Goal: Navigation & Orientation: Find specific page/section

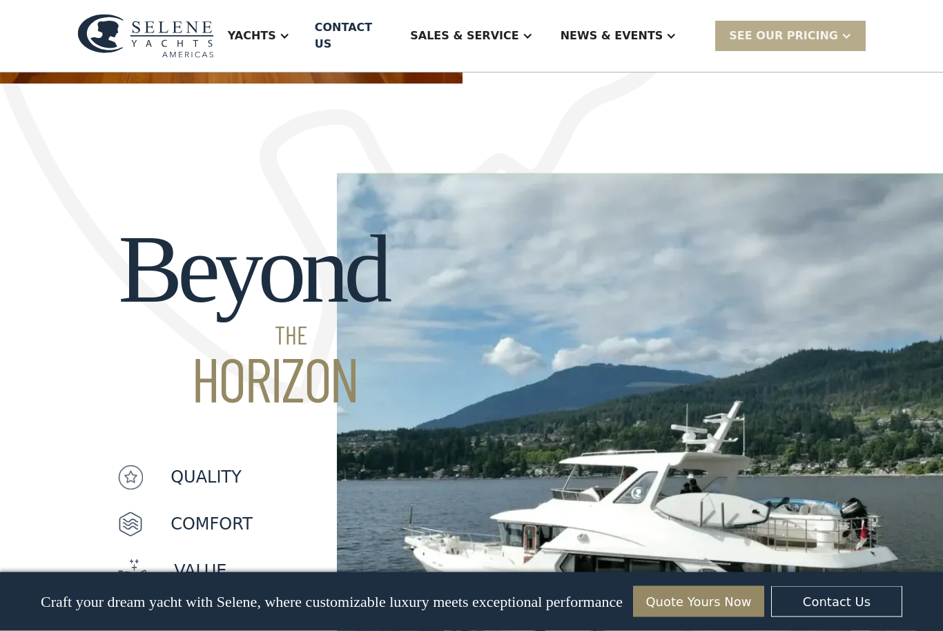
scroll to position [953, 0]
click at [378, 17] on link "Contact US" at bounding box center [350, 36] width 93 height 72
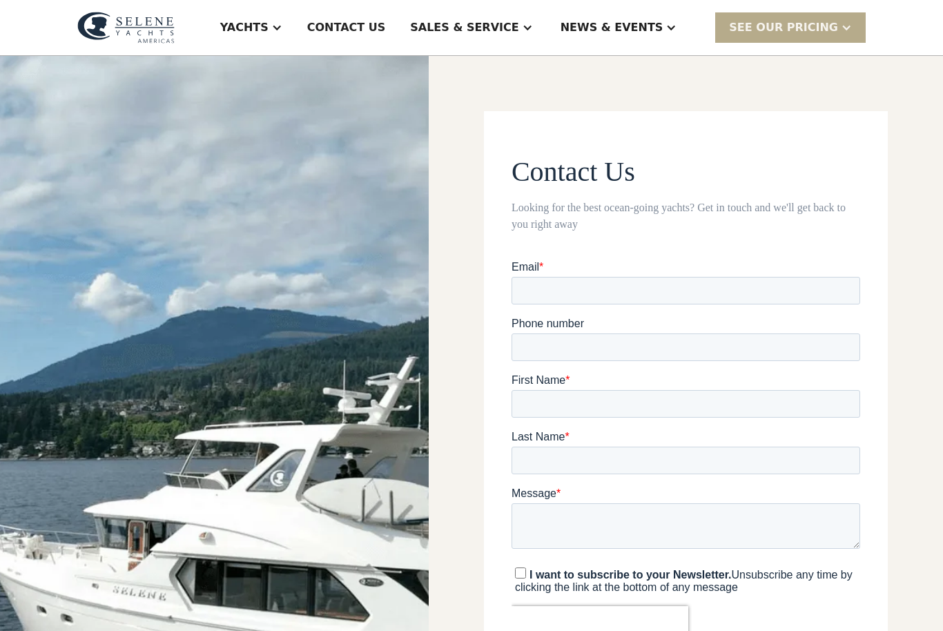
click at [486, 21] on div "Sales & Service" at bounding box center [464, 27] width 108 height 17
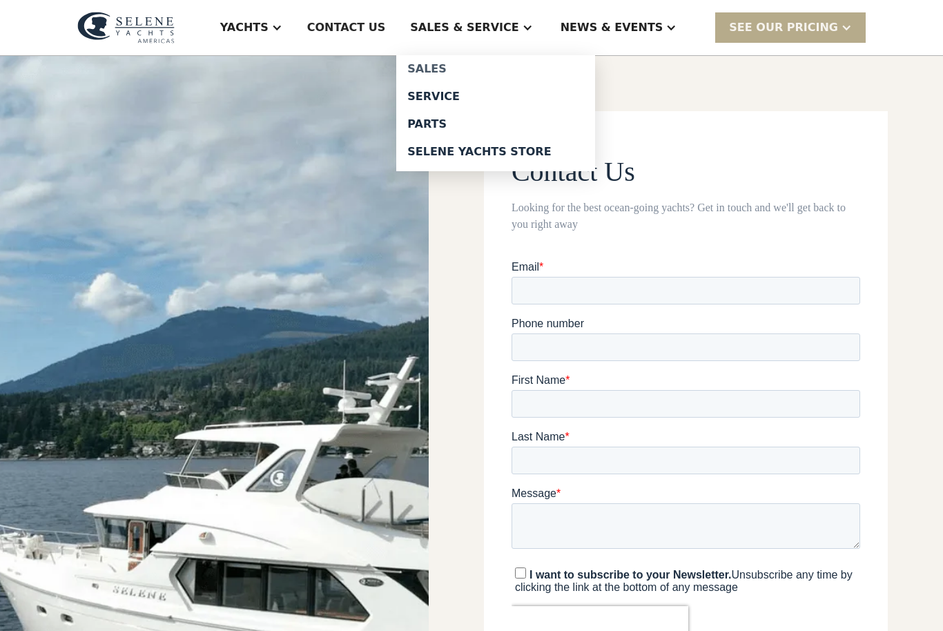
click at [453, 59] on link "Sales" at bounding box center [495, 69] width 199 height 28
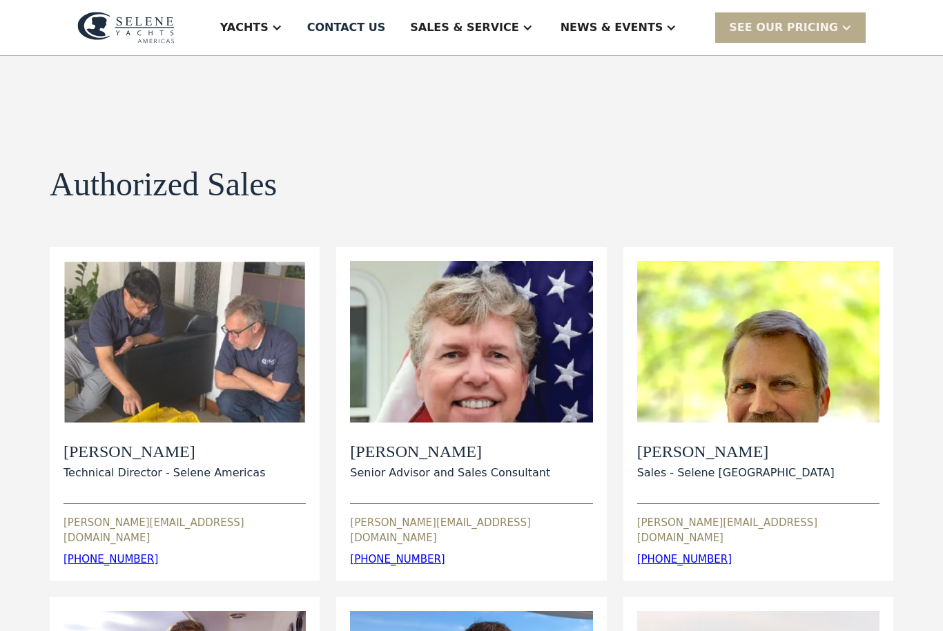
click at [494, 26] on div "Sales & Service" at bounding box center [464, 27] width 108 height 17
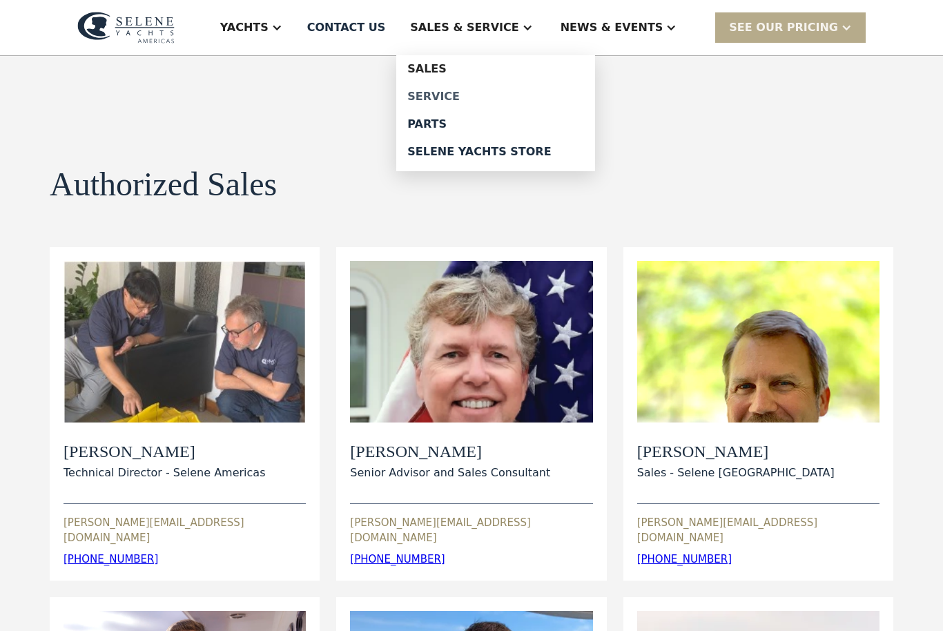
click at [459, 91] on div "Service" at bounding box center [495, 96] width 177 height 11
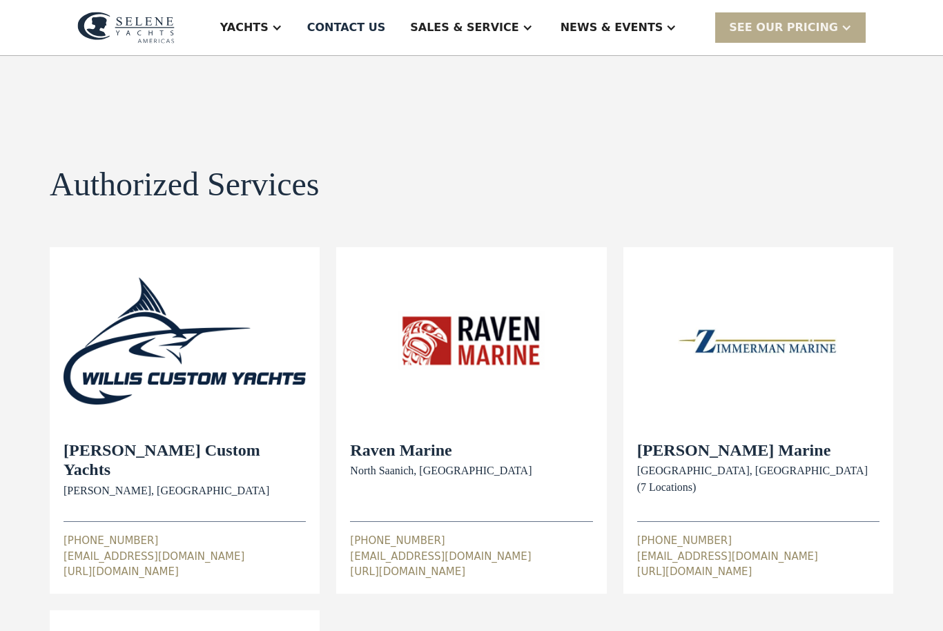
click at [515, 21] on div "Sales & Service" at bounding box center [464, 27] width 108 height 17
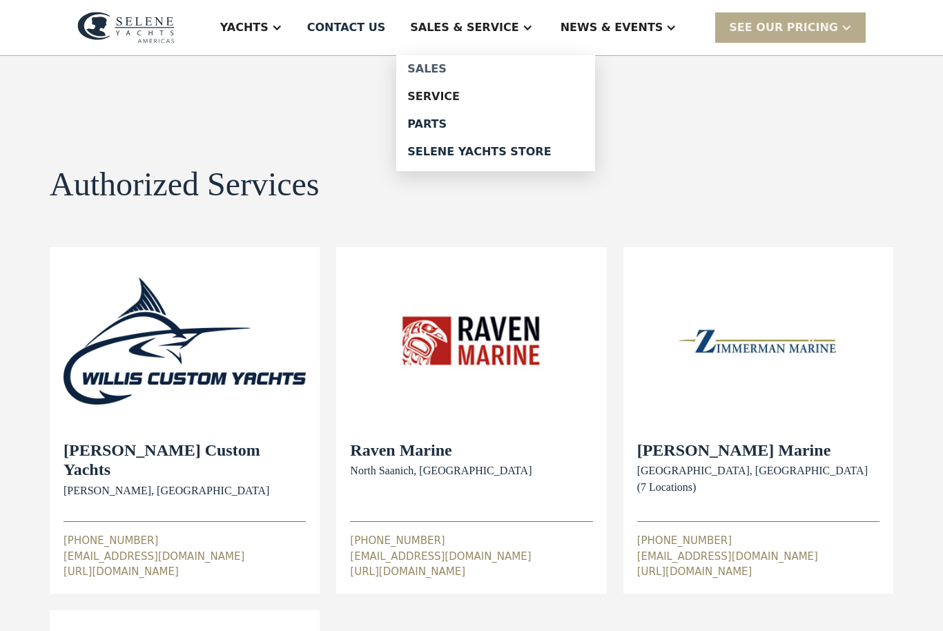
click at [452, 64] on div "Sales" at bounding box center [495, 69] width 177 height 11
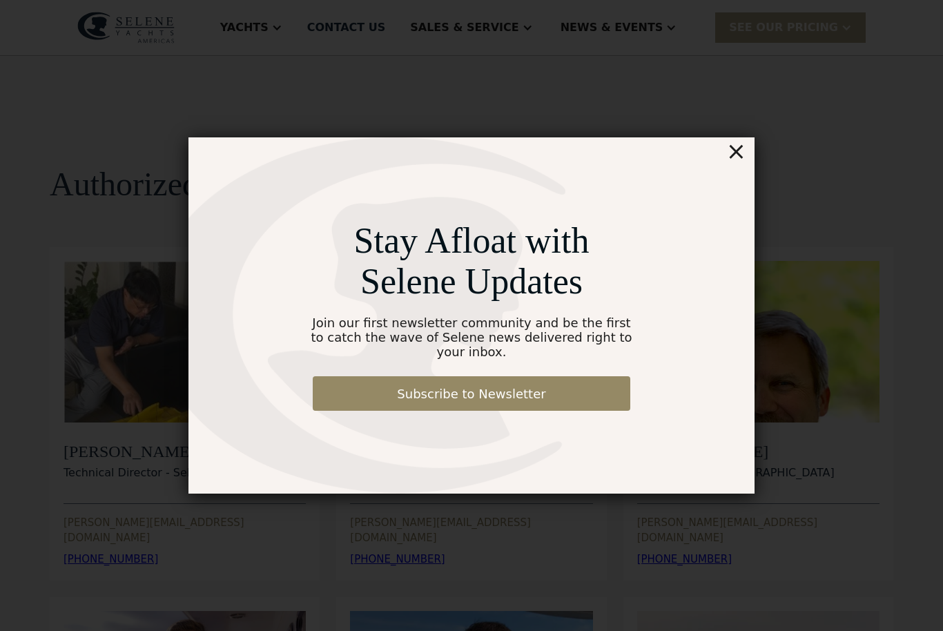
click at [732, 148] on div "×" at bounding box center [736, 151] width 20 height 28
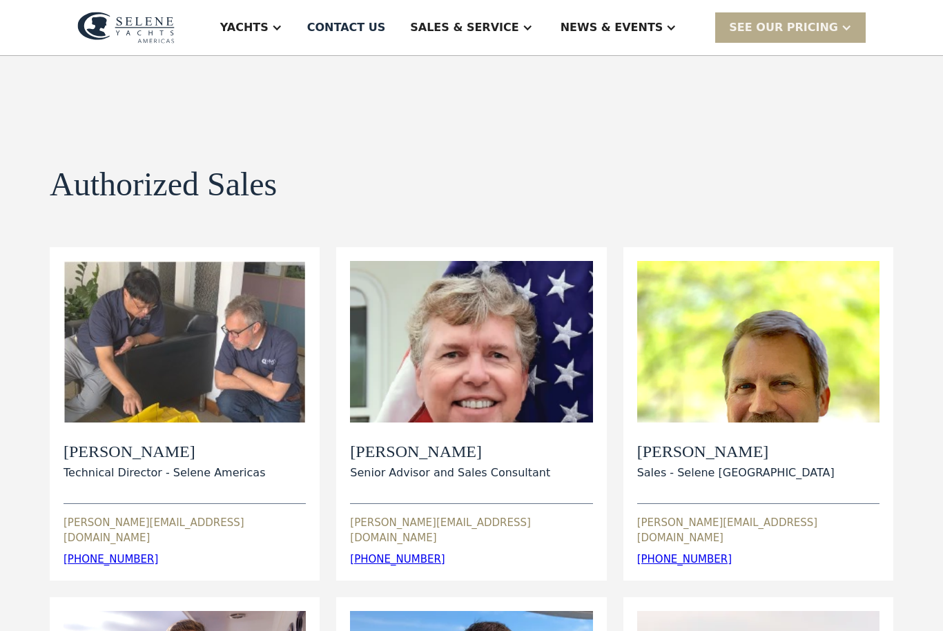
click at [633, 29] on div "News & EVENTS" at bounding box center [612, 27] width 103 height 17
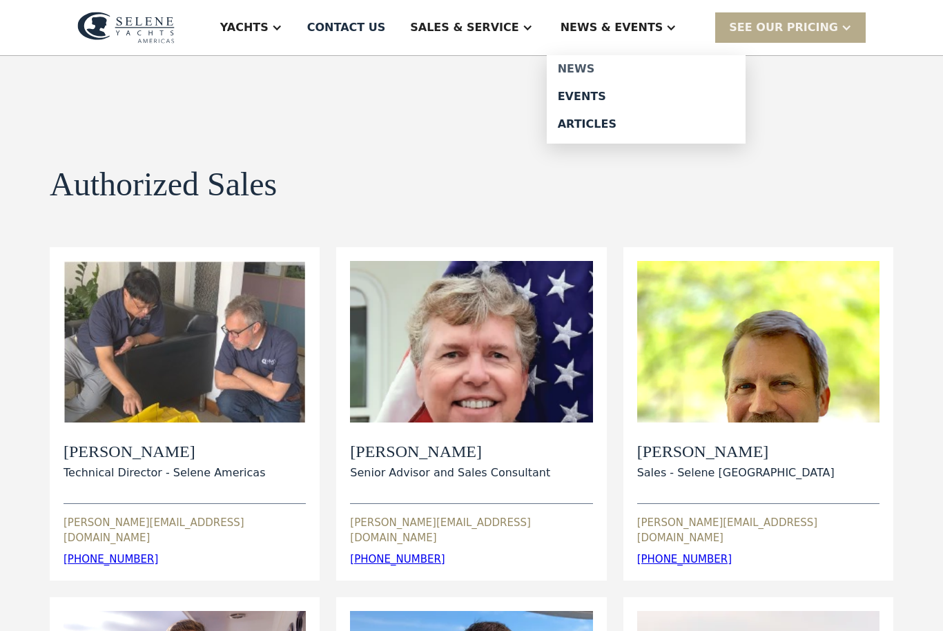
click at [596, 57] on link "News" at bounding box center [646, 69] width 199 height 28
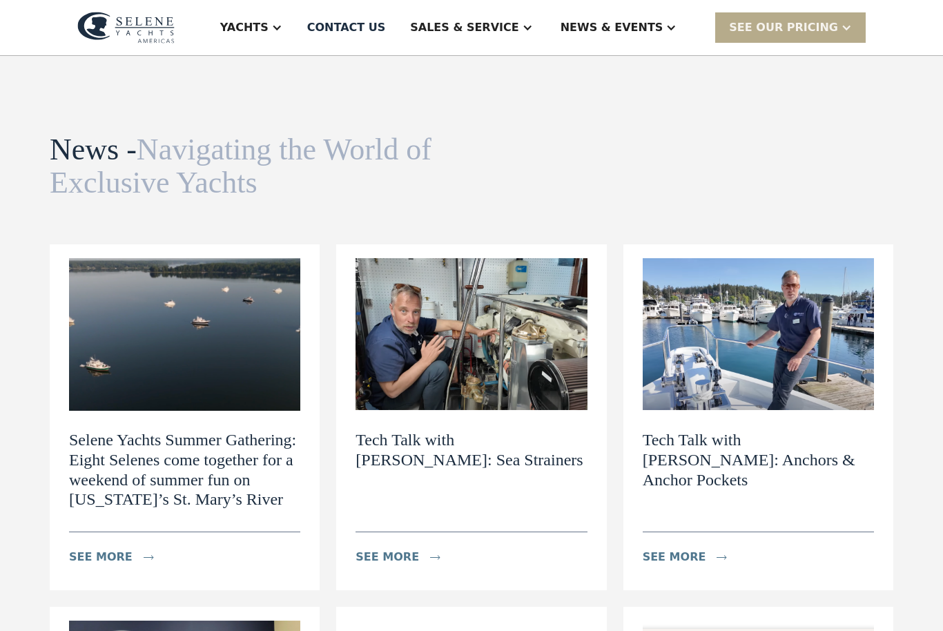
click at [518, 23] on div "Sales & Service" at bounding box center [464, 27] width 108 height 17
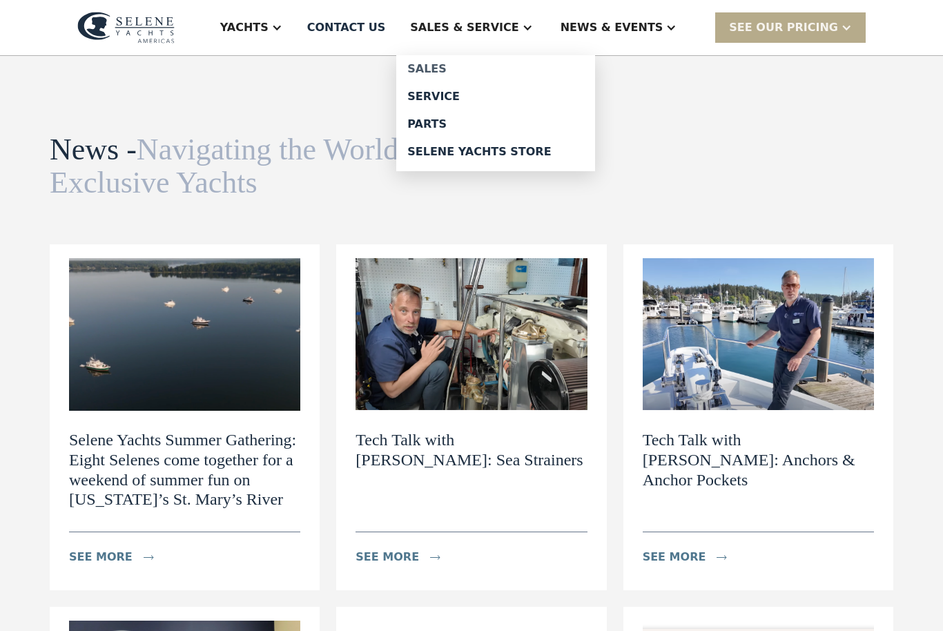
click at [453, 68] on div "Sales" at bounding box center [495, 69] width 177 height 11
